Goal: Find contact information: Find contact information

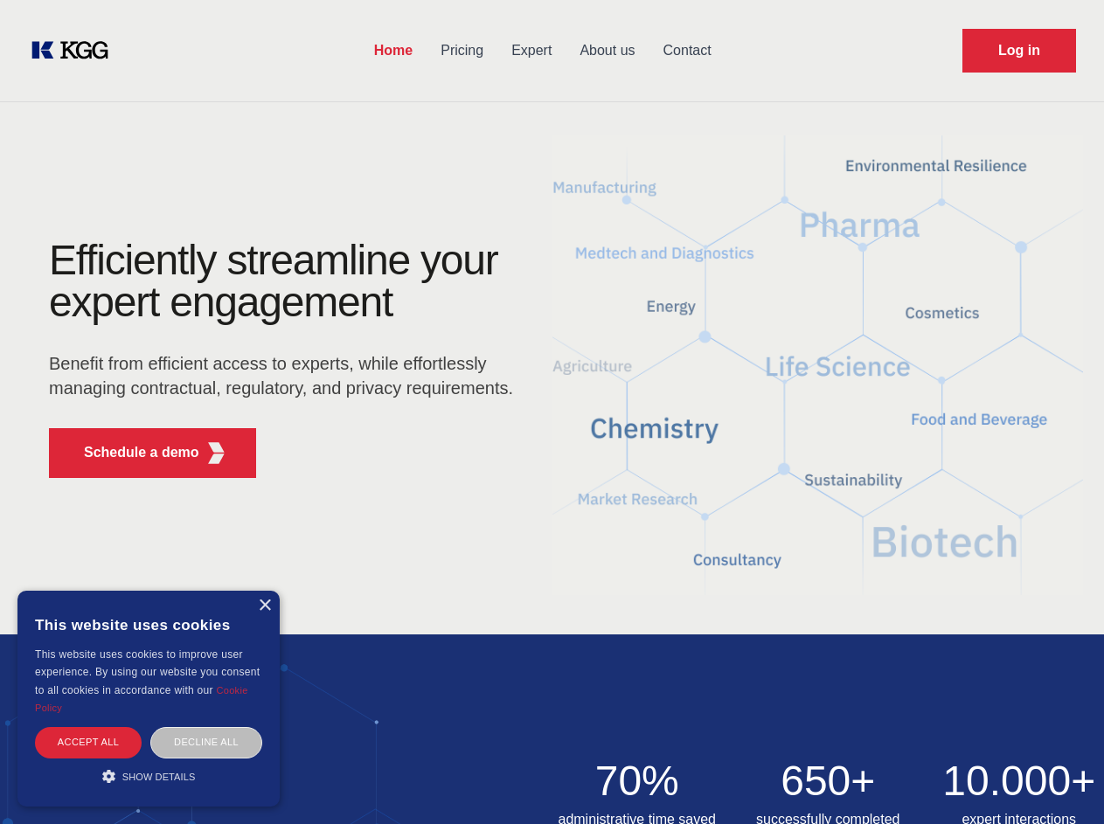
click at [552, 412] on div "Efficiently streamline your expert engagement Benefit from efficient access to …" at bounding box center [286, 365] width 531 height 253
click at [131, 453] on p "Schedule a demo" at bounding box center [141, 452] width 115 height 21
click at [264, 606] on div "× This website uses cookies This website uses cookies to improve user experienc…" at bounding box center [148, 699] width 262 height 216
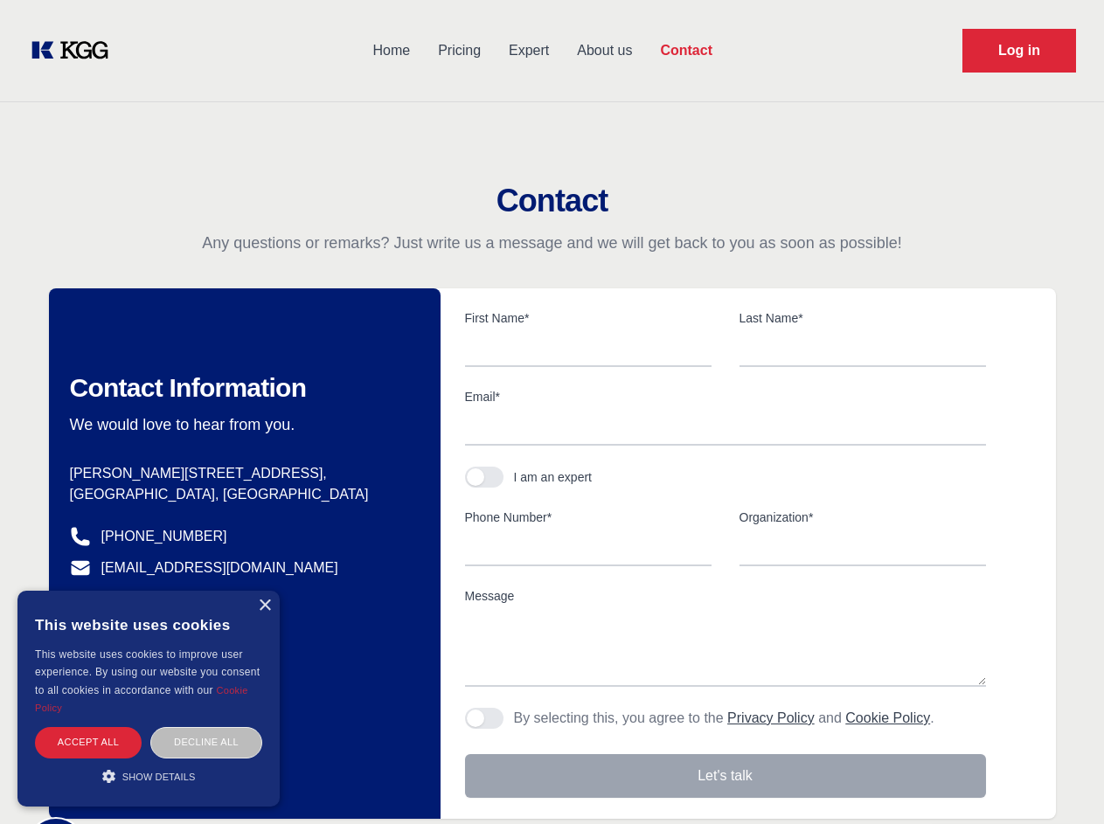
click at [88, 742] on div "Accept all" at bounding box center [88, 742] width 107 height 31
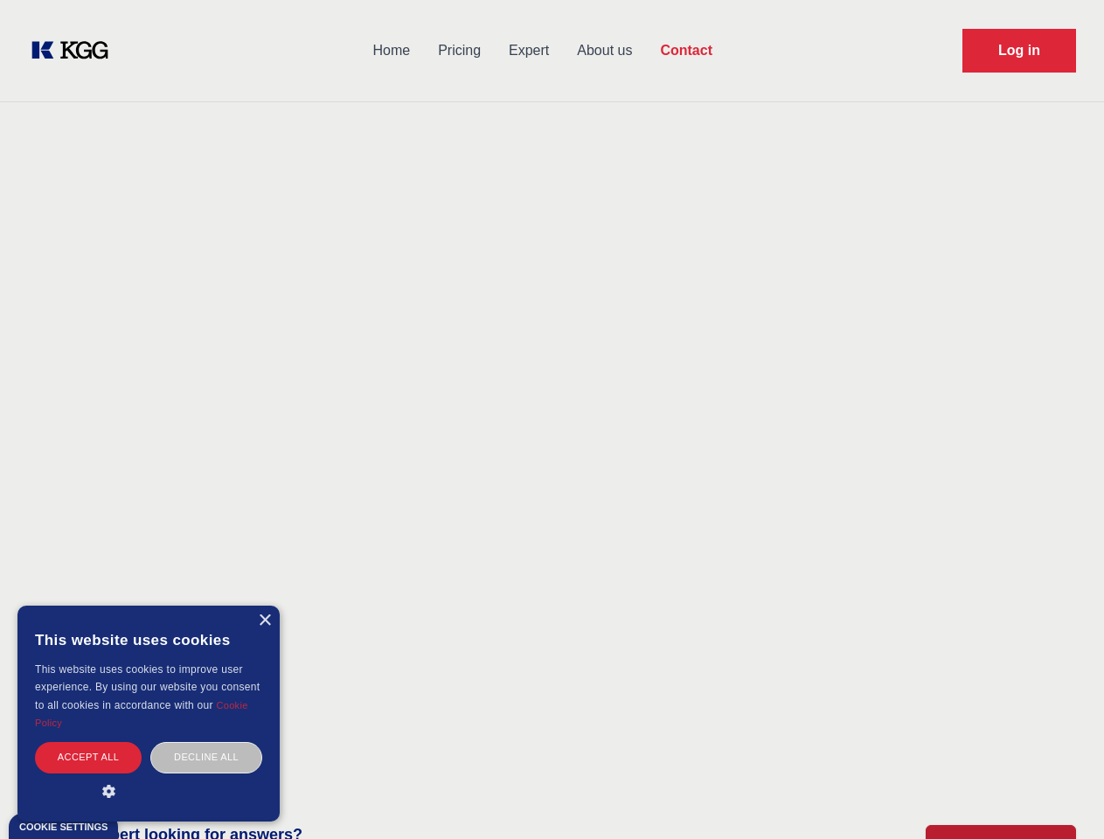
click at [206, 742] on div "Decline all" at bounding box center [206, 757] width 112 height 31
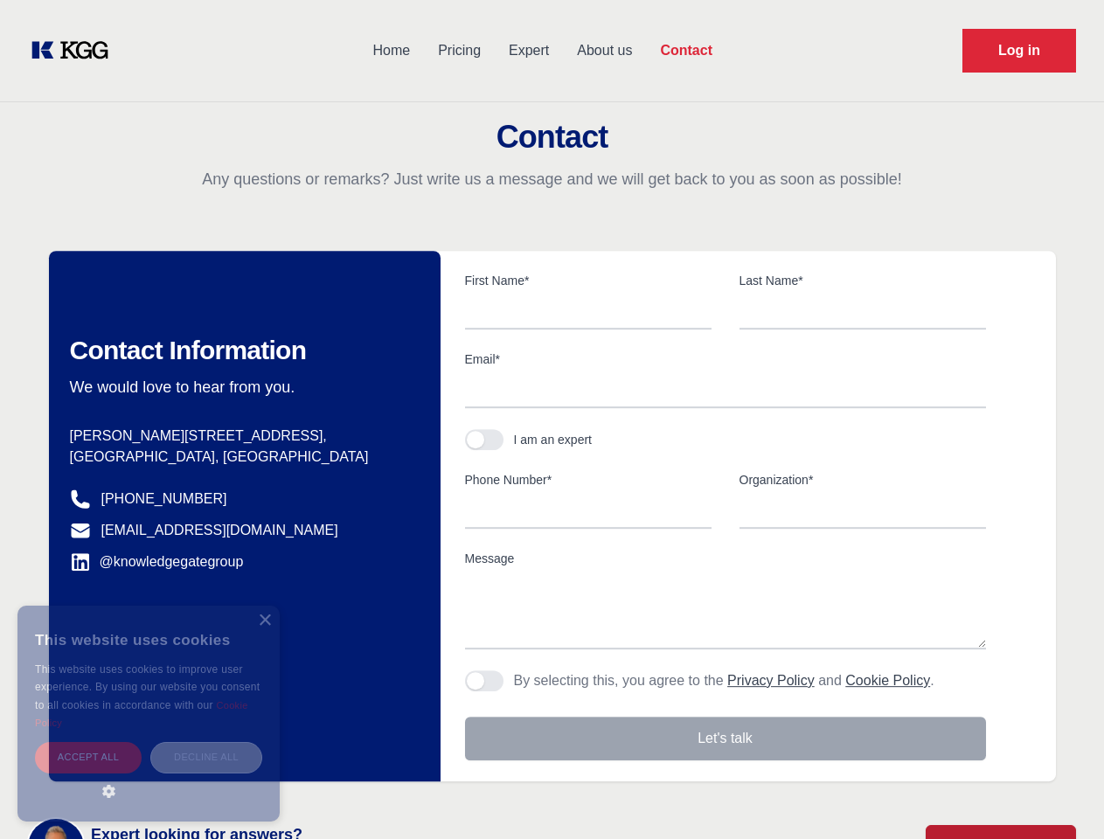
click at [149, 776] on main "Contact Any questions or remarks? Just write us a message and we will get back …" at bounding box center [552, 455] width 1104 height 910
